Goal: Transaction & Acquisition: Obtain resource

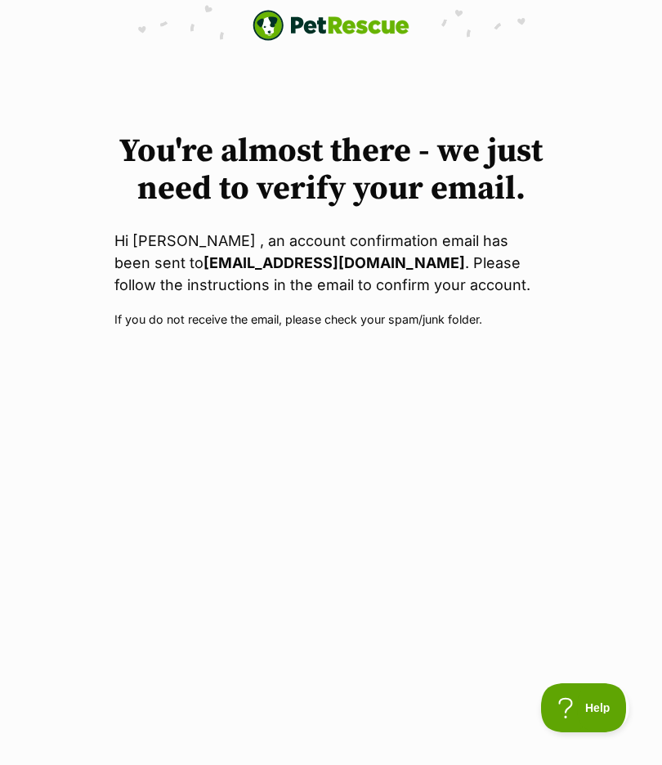
click at [300, 278] on p "Hi Indi bottomley , an account confirmation email has been sent to indiannabott…" at bounding box center [330, 263] width 433 height 66
click at [275, 276] on p "Hi Indi bottomley , an account confirmation email has been sent to indiannabott…" at bounding box center [330, 263] width 433 height 66
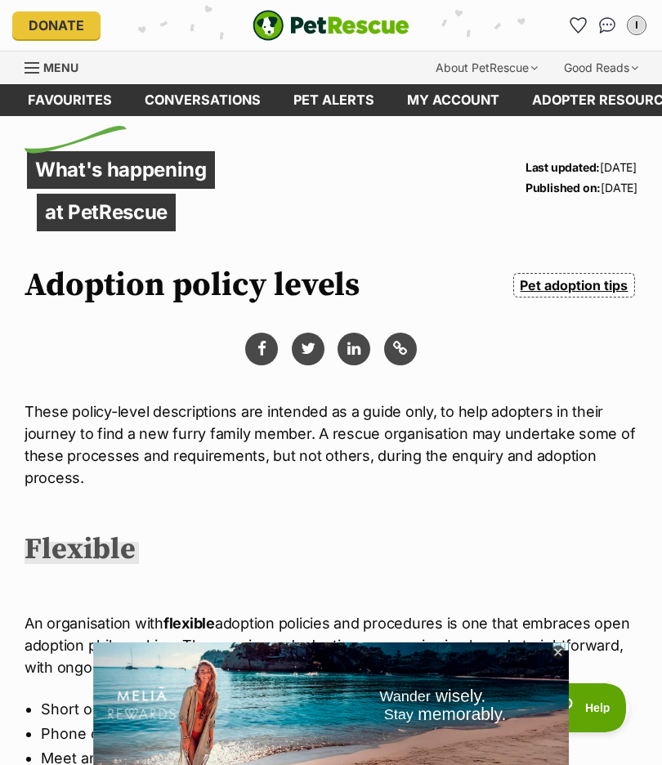
click at [556, 650] on icon at bounding box center [558, 652] width 6 height 6
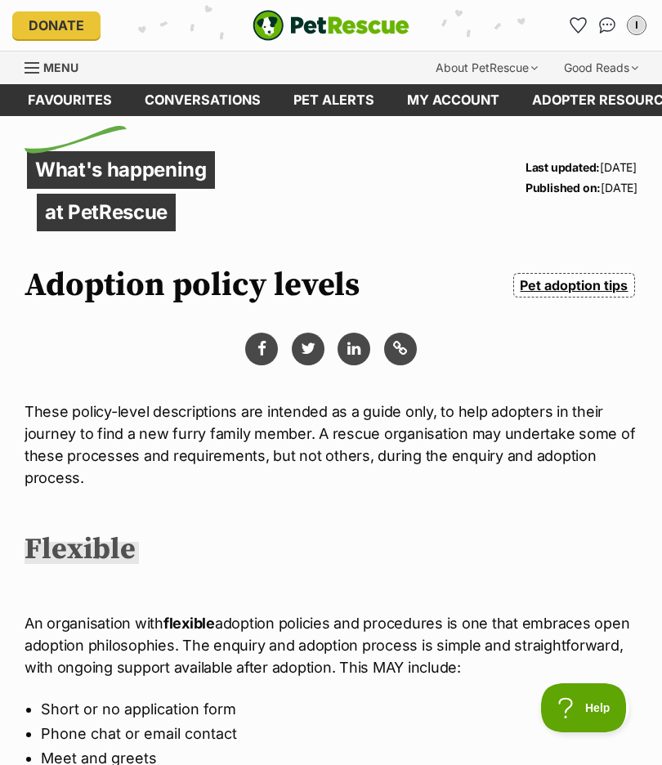
click at [83, 101] on link "Favourites" at bounding box center [69, 100] width 117 height 32
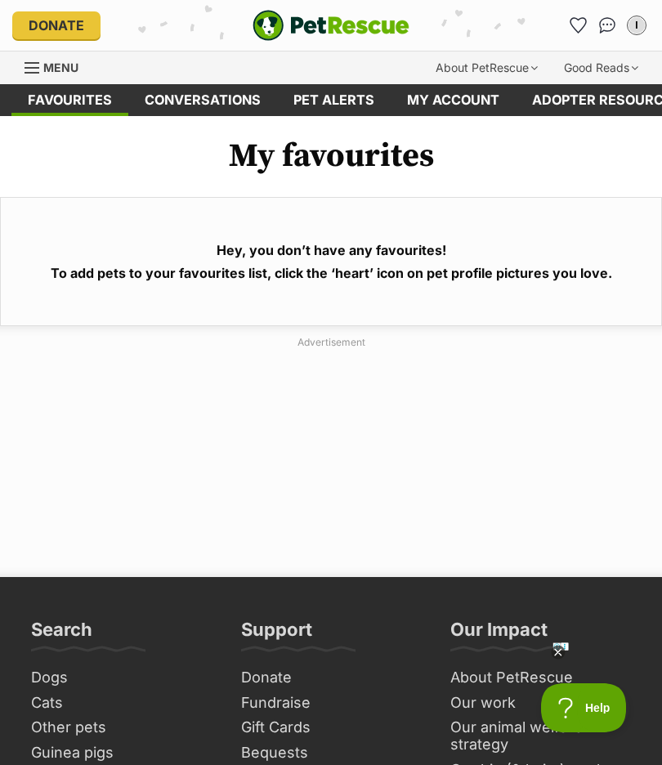
click at [604, 20] on img "Conversations" at bounding box center [607, 25] width 17 height 16
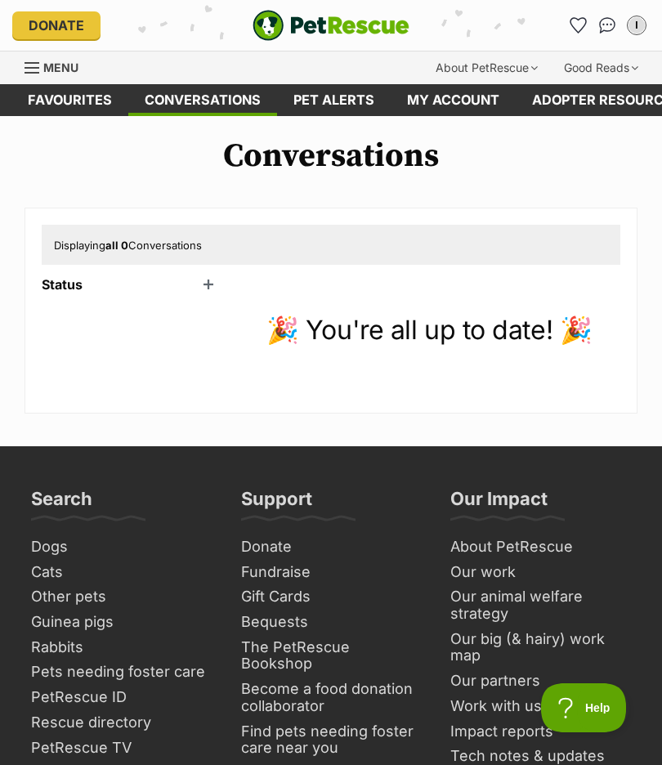
click at [563, 10] on div "Donate PetRescue home I My account I Indi Edit profile Log out Pet alerts Pet a…" at bounding box center [330, 25] width 637 height 51
click at [53, 65] on span "Menu" at bounding box center [60, 67] width 35 height 14
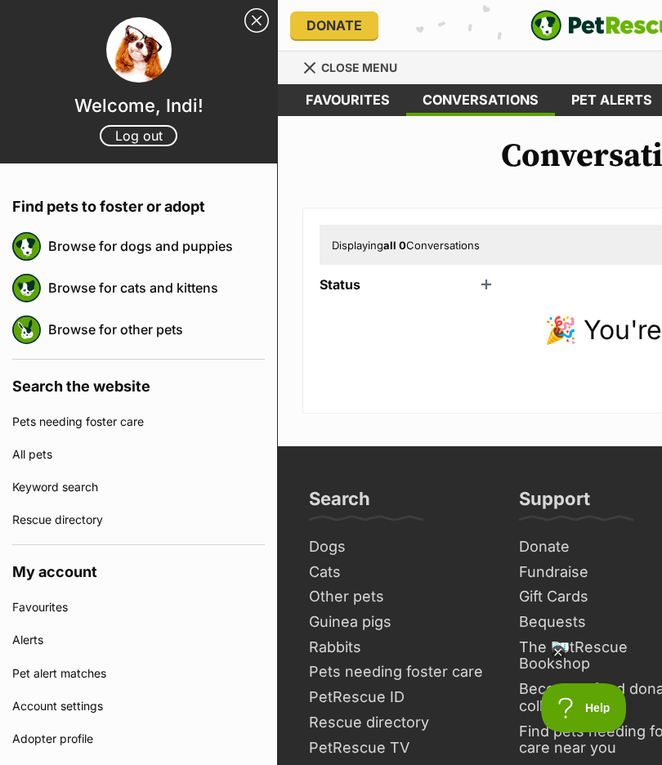
click at [174, 293] on link "Browse for cats and kittens" at bounding box center [156, 287] width 217 height 34
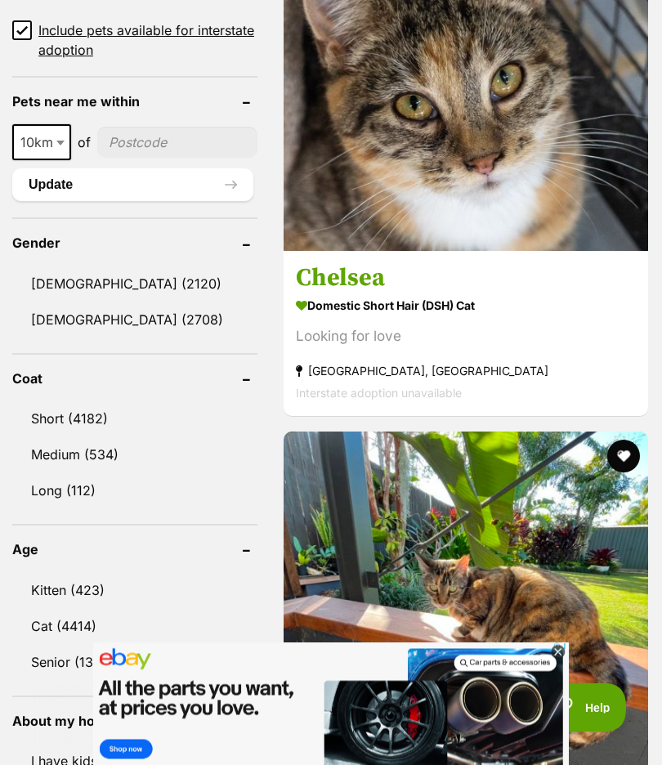
scroll to position [1341, 0]
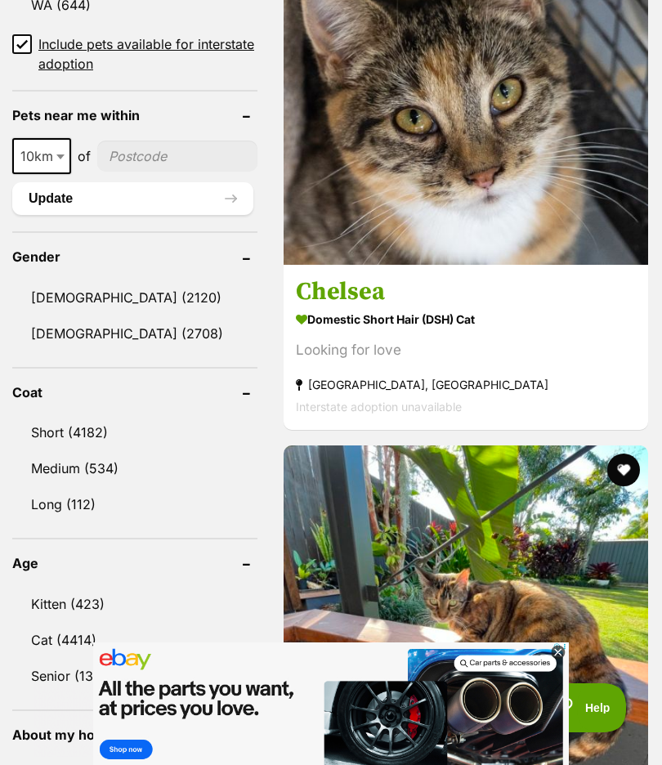
click at [67, 587] on link "Kitten (423)" at bounding box center [134, 604] width 245 height 34
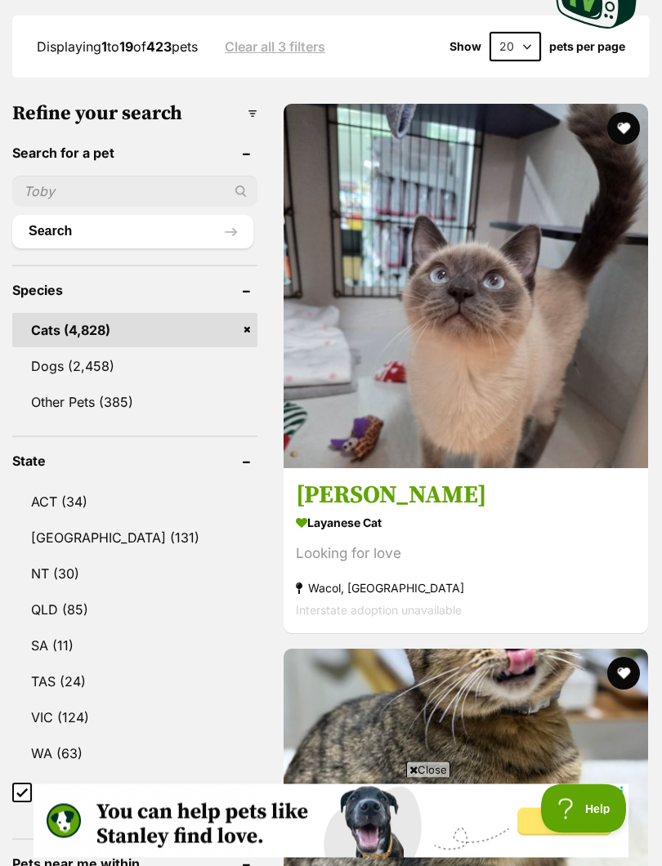
scroll to position [637, 0]
click at [42, 700] on link "VIC (124)" at bounding box center [134, 717] width 245 height 34
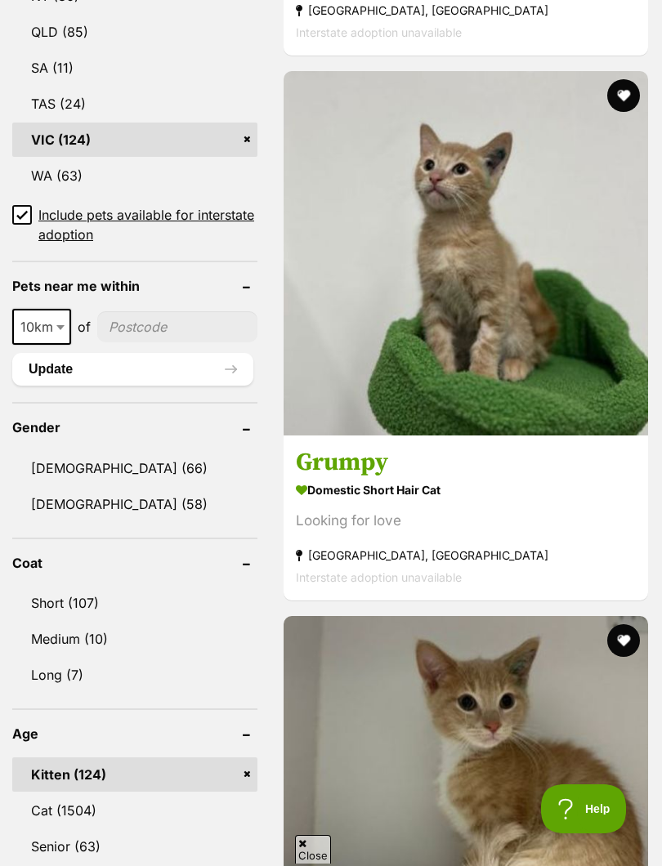
click at [133, 311] on input"] "postcode" at bounding box center [177, 326] width 160 height 31
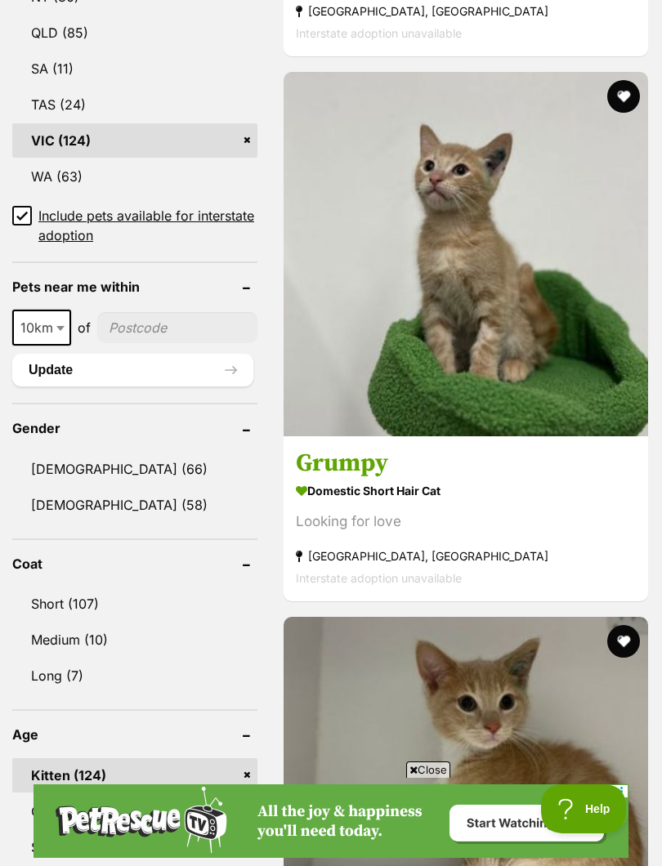
click at [127, 312] on input"] "postcode" at bounding box center [177, 327] width 160 height 31
type input"] "3977"
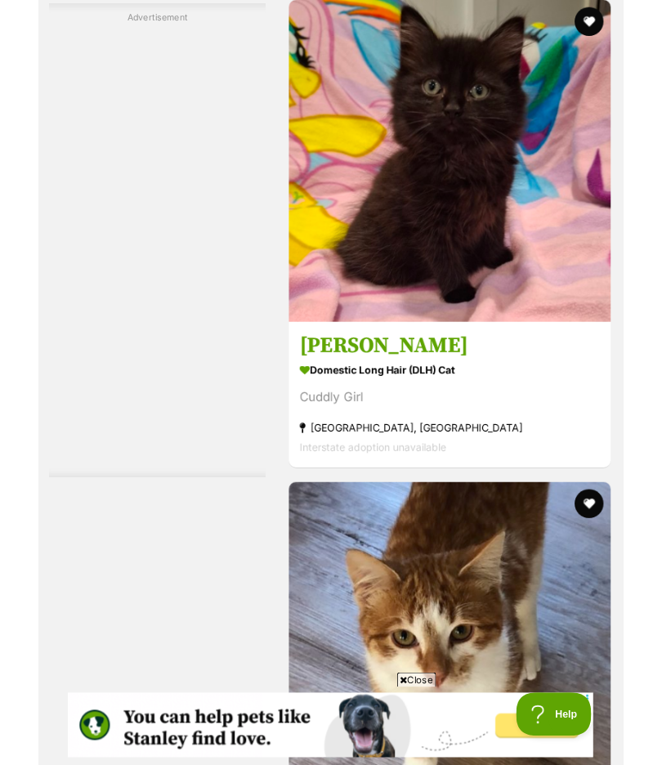
scroll to position [4108, 0]
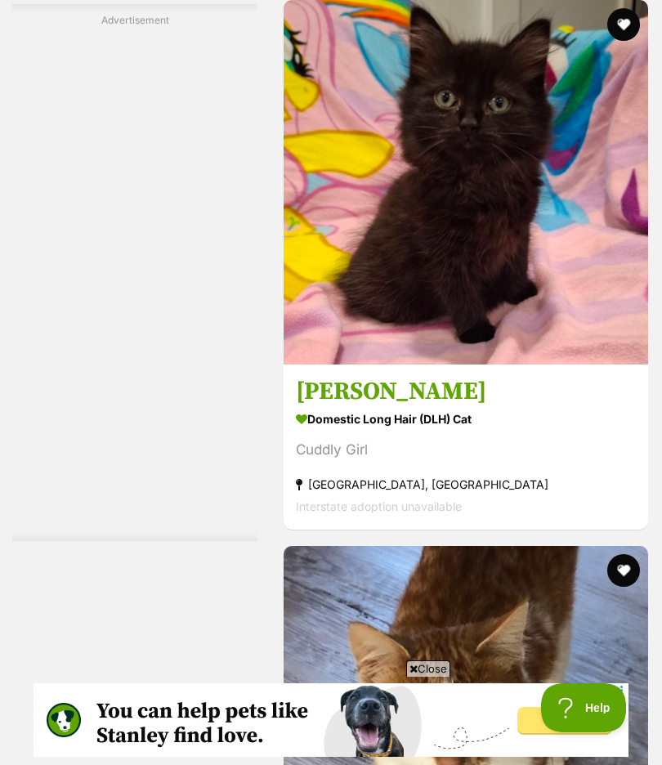
click at [546, 270] on img at bounding box center [466, 182] width 364 height 364
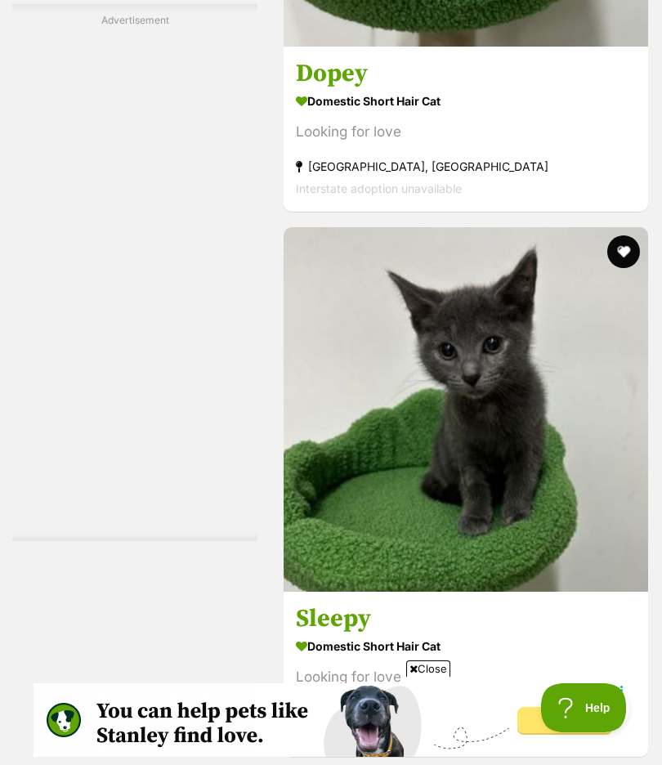
scroll to position [3335, 0]
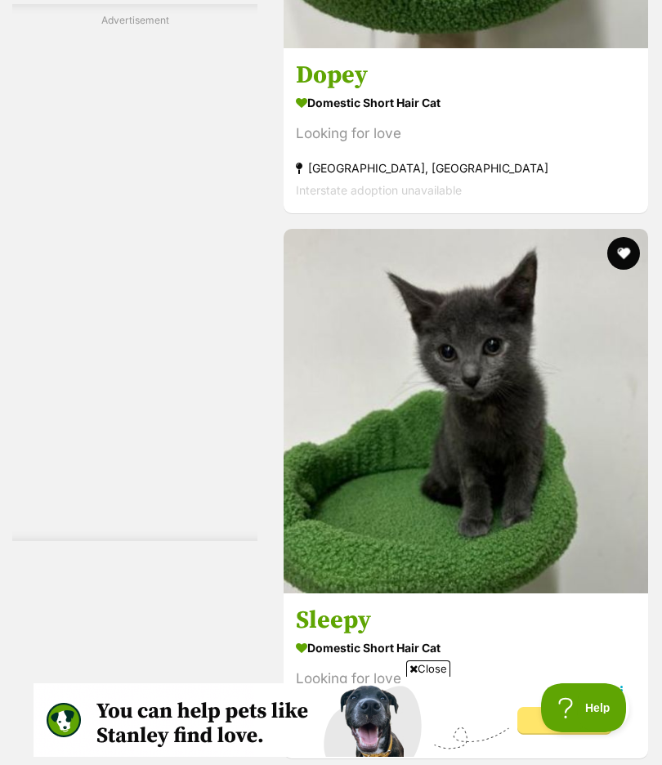
click at [512, 467] on img at bounding box center [466, 411] width 364 height 364
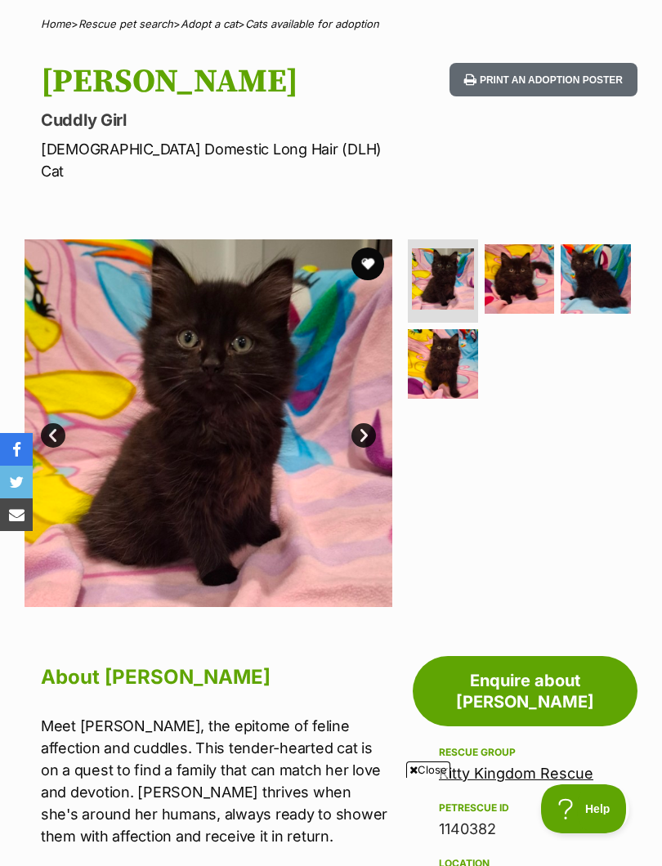
click at [436, 374] on img at bounding box center [443, 364] width 70 height 70
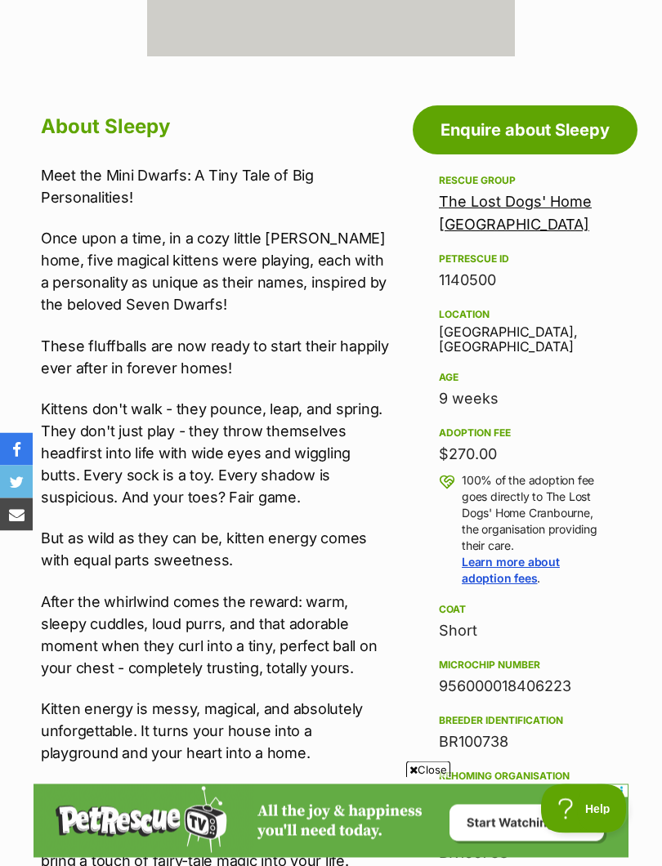
scroll to position [656, 0]
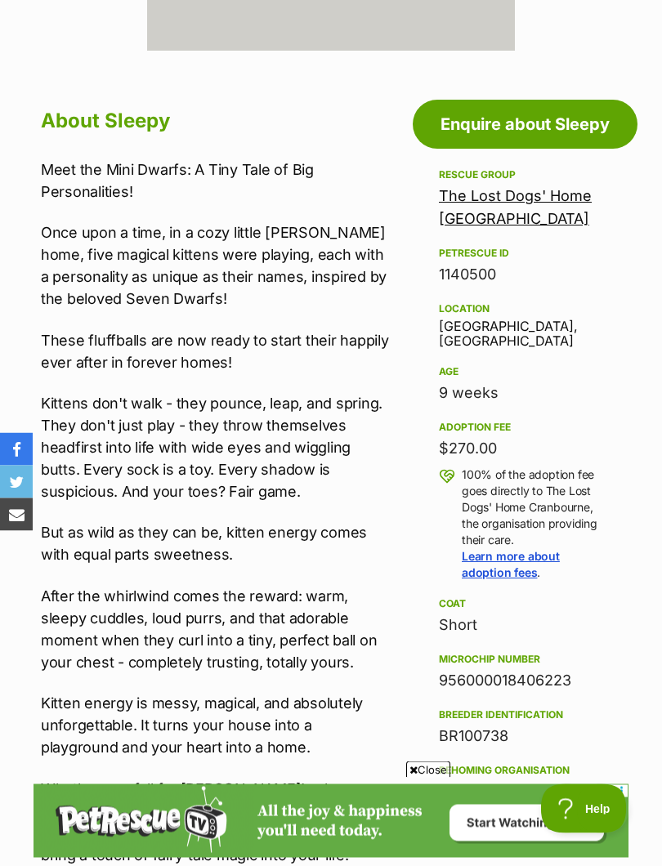
click at [553, 127] on link "Enquire about Sleepy" at bounding box center [525, 125] width 225 height 49
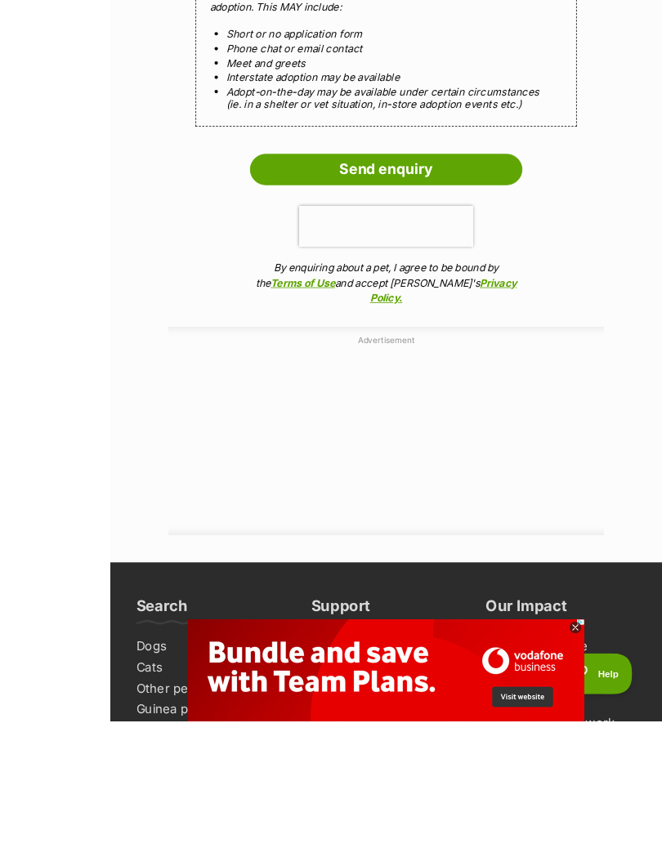
scroll to position [1919, 0]
